Goal: Task Accomplishment & Management: Manage account settings

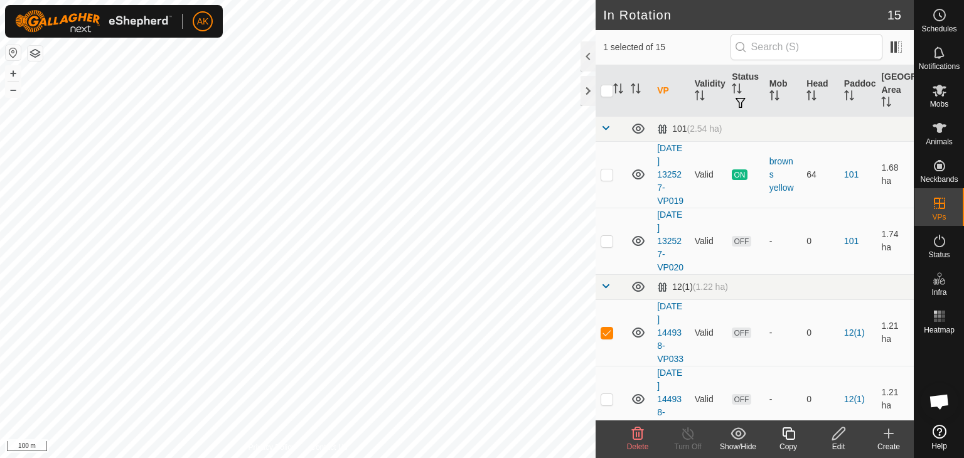
click at [640, 432] on icon at bounding box center [637, 433] width 15 height 15
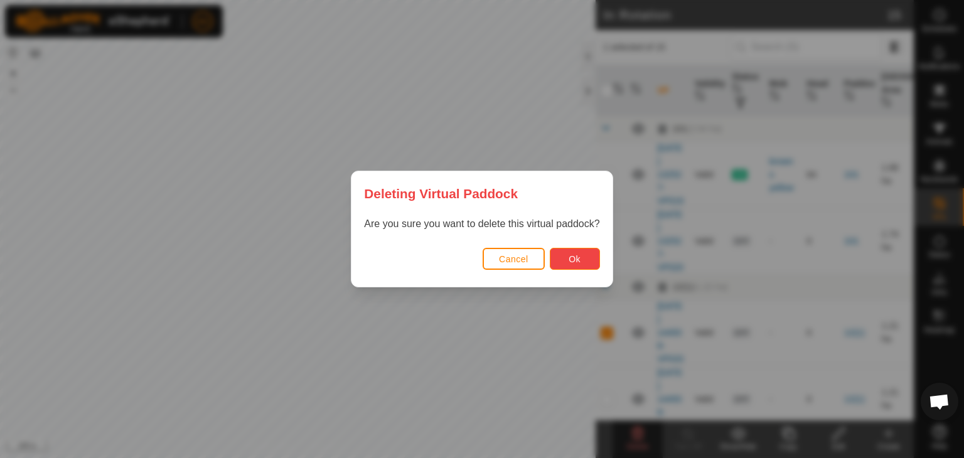
click at [579, 261] on span "Ok" at bounding box center [575, 259] width 12 height 10
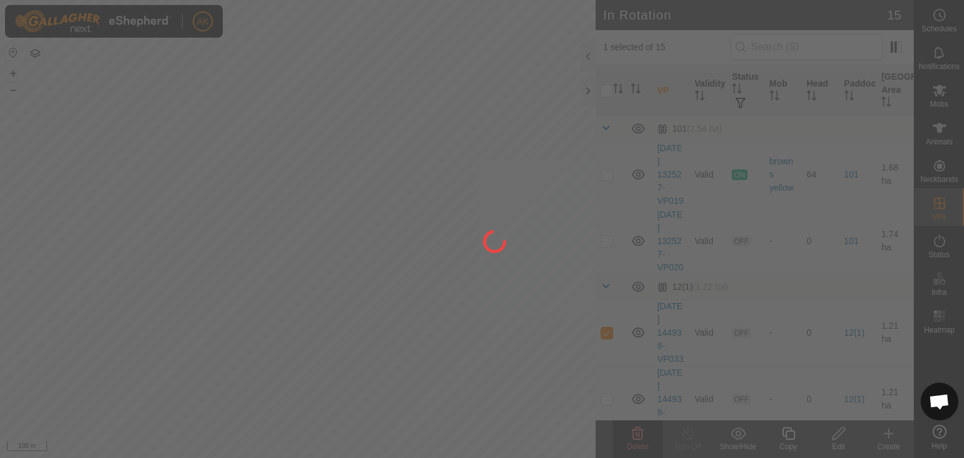
drag, startPoint x: 92, startPoint y: 240, endPoint x: 171, endPoint y: 359, distance: 142.6
click at [166, 362] on div at bounding box center [482, 229] width 964 height 458
checkbox input "false"
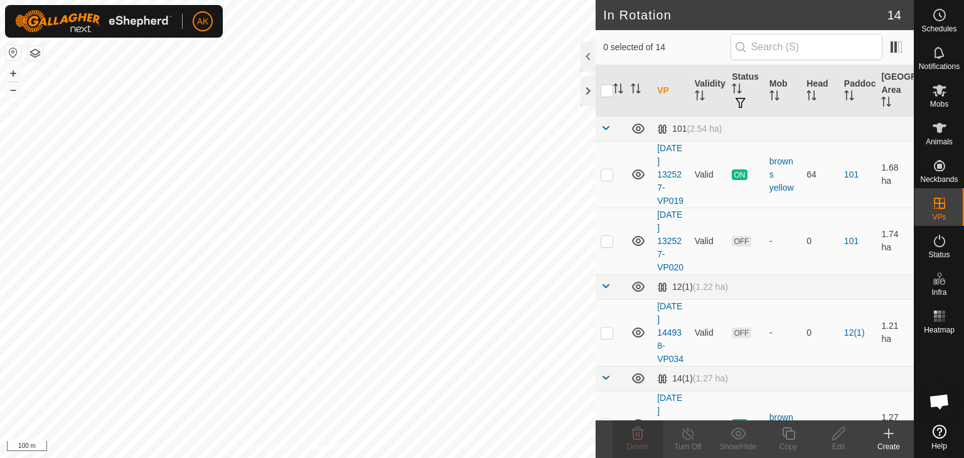
checkbox input "true"
click at [635, 429] on icon at bounding box center [638, 433] width 12 height 13
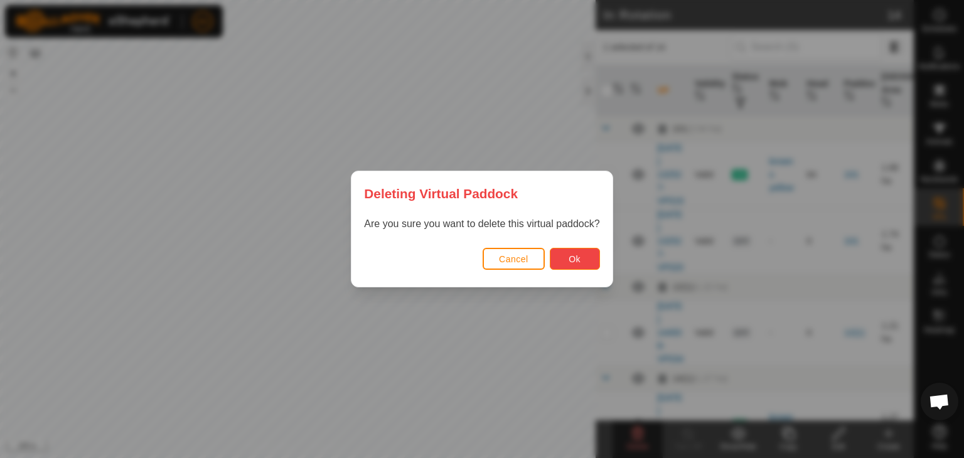
click at [570, 262] on span "Ok" at bounding box center [575, 259] width 12 height 10
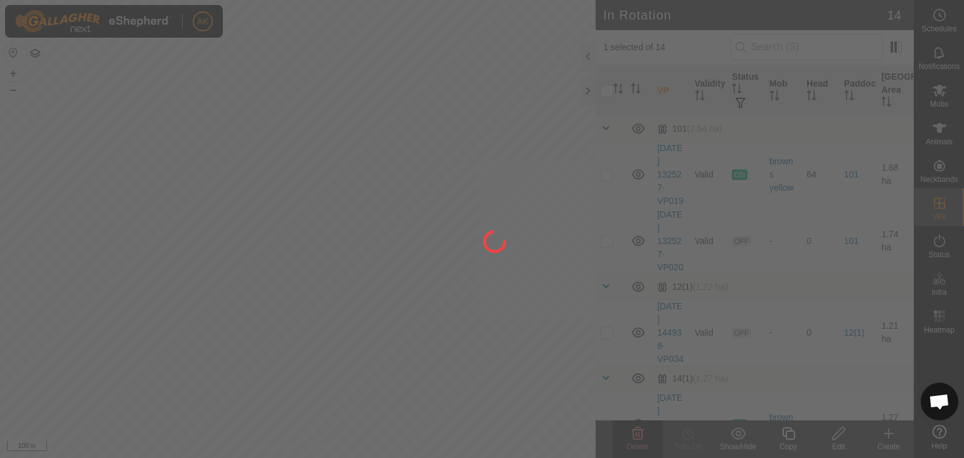
checkbox input "false"
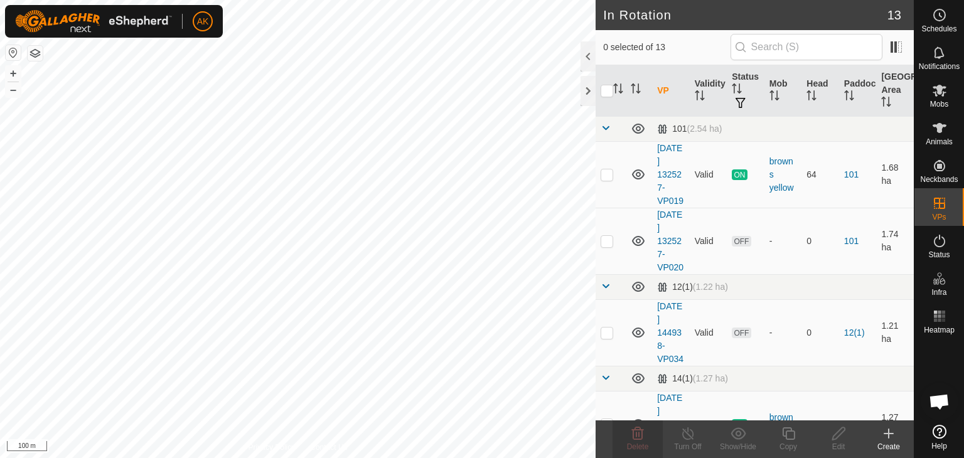
checkbox input "true"
click at [628, 435] on delete-svg-icon at bounding box center [638, 433] width 50 height 15
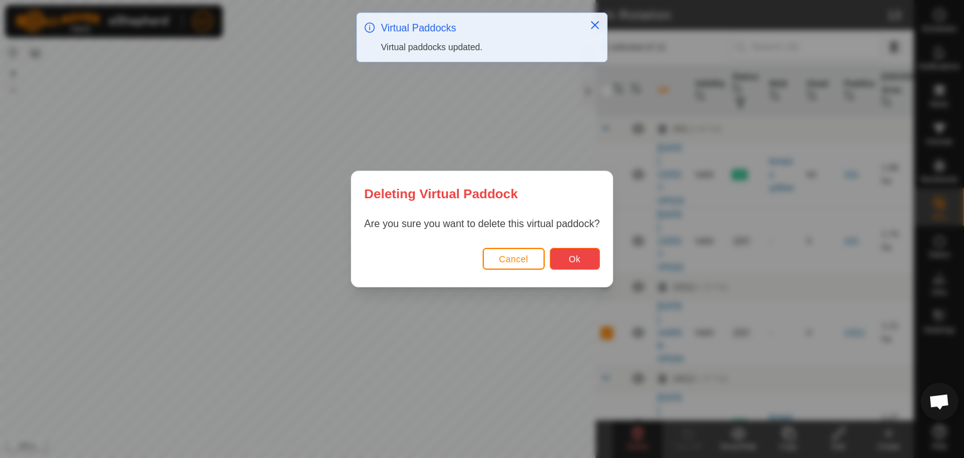
click at [575, 259] on span "Ok" at bounding box center [575, 259] width 12 height 10
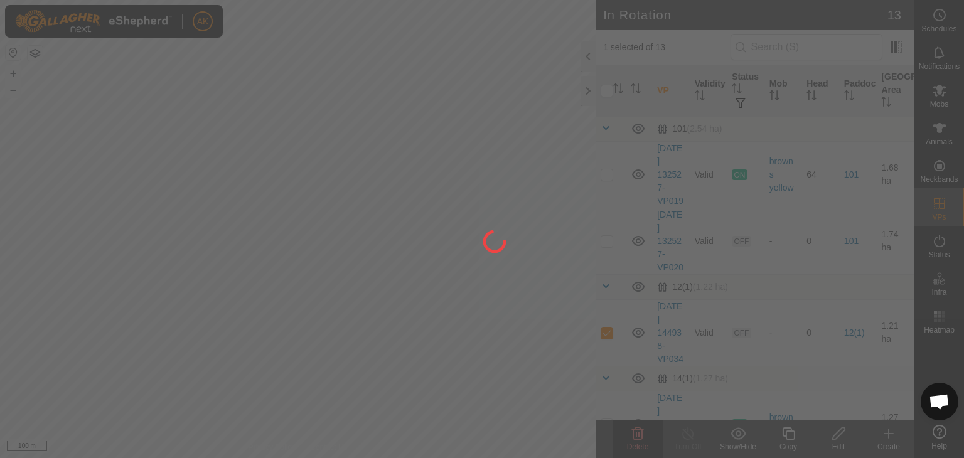
checkbox input "false"
